Goal: Navigation & Orientation: Find specific page/section

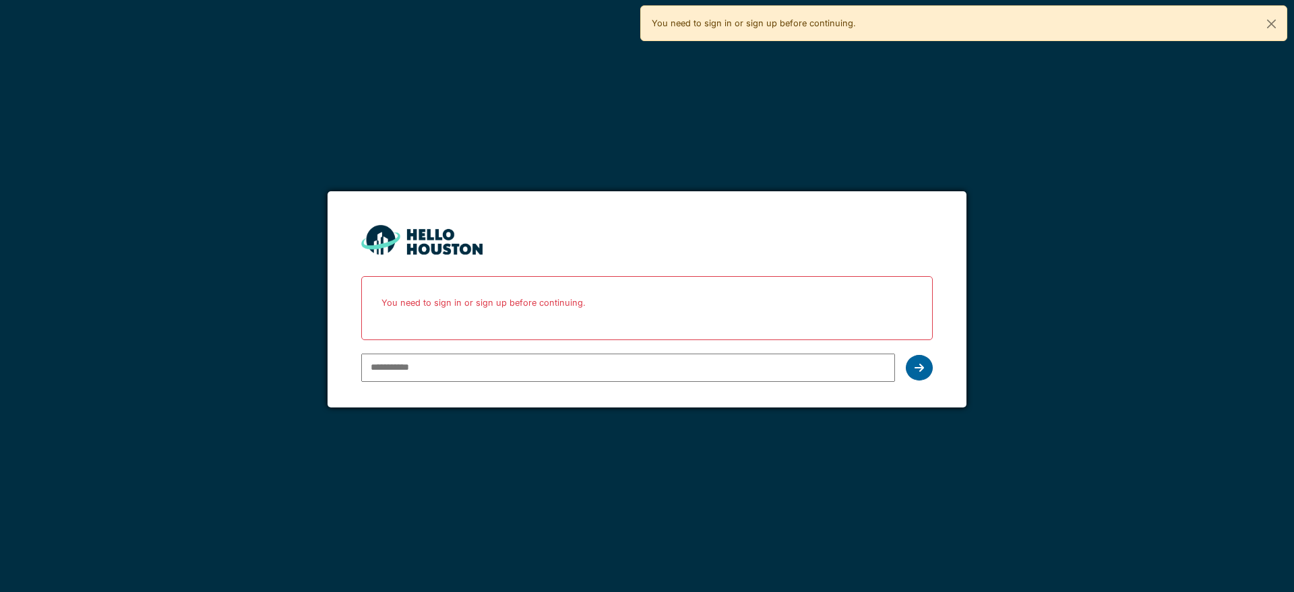
type input "**********"
click at [921, 369] on icon at bounding box center [919, 368] width 9 height 11
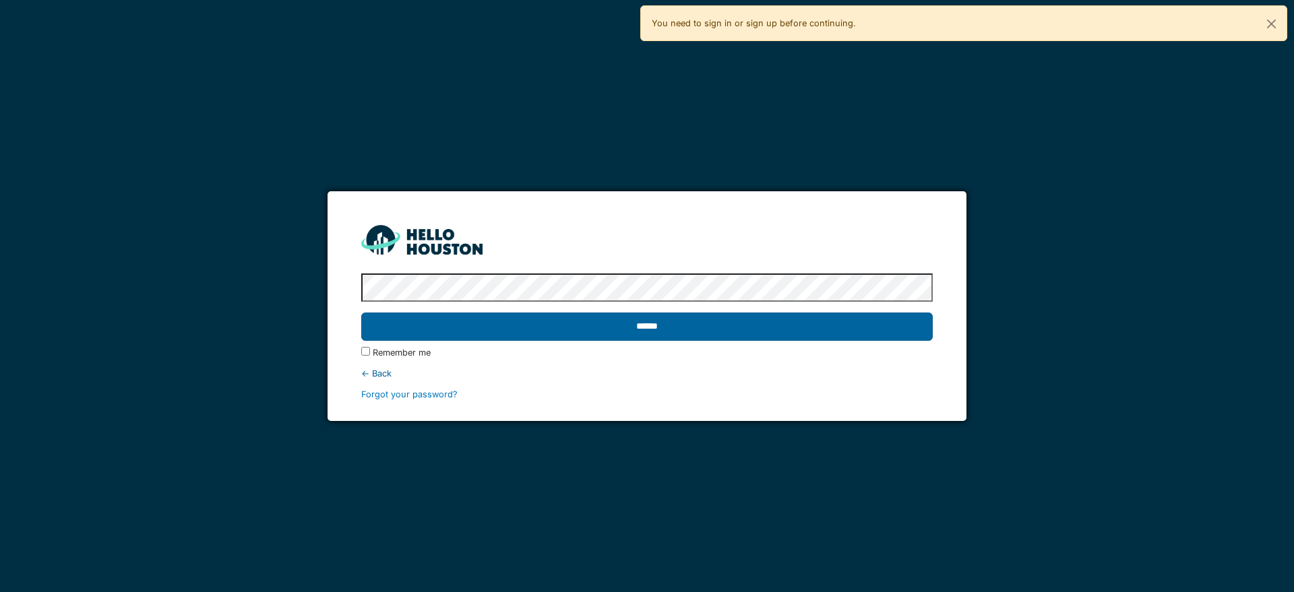
click at [680, 336] on input "******" at bounding box center [646, 327] width 571 height 28
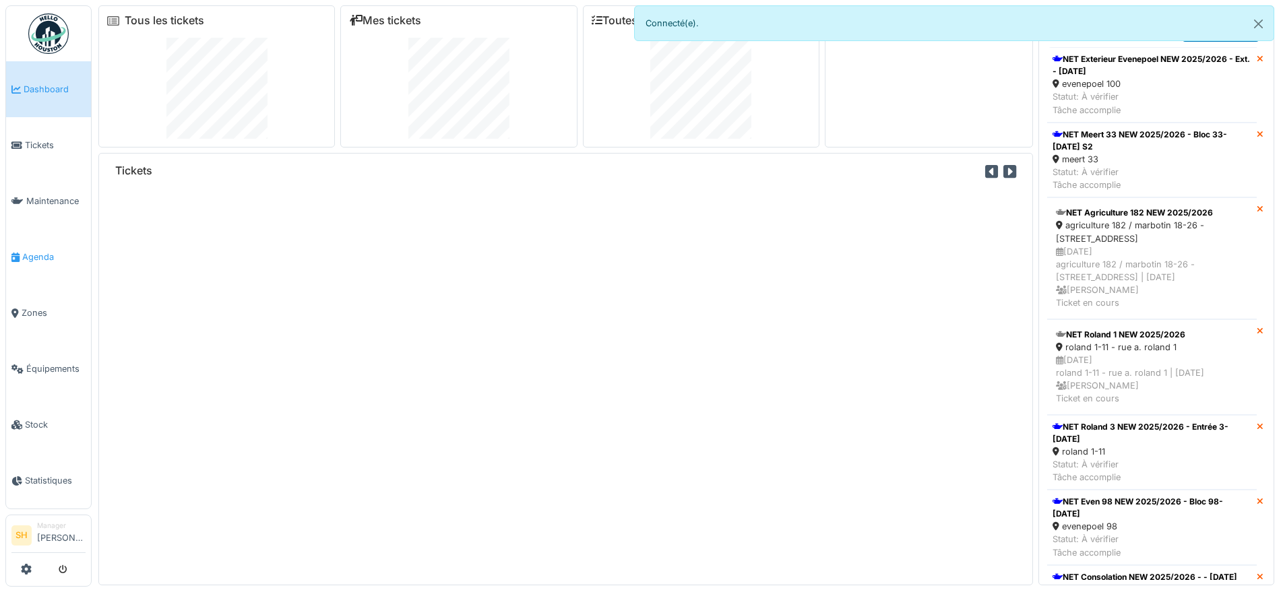
click at [38, 251] on span "Agenda" at bounding box center [53, 257] width 63 height 13
